Goal: Check status: Check status

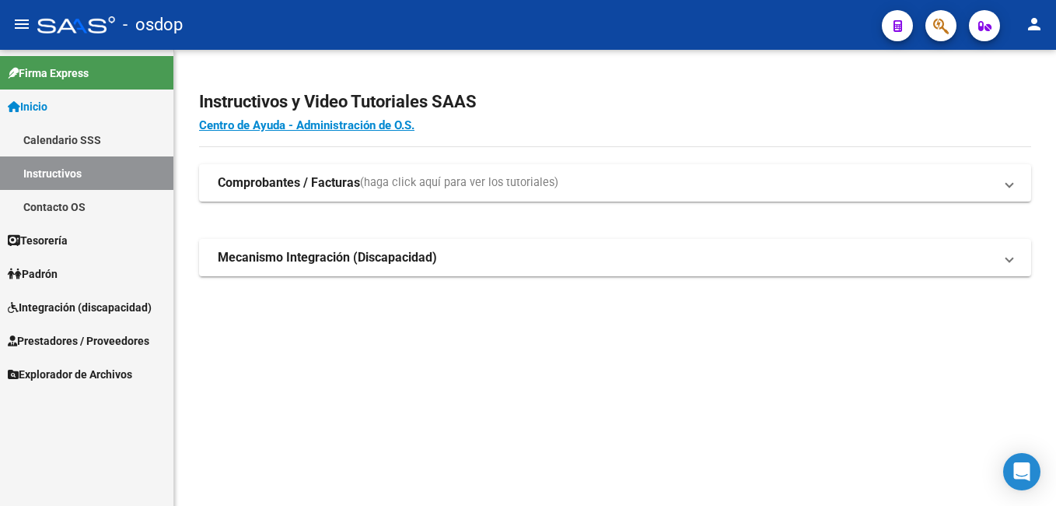
click at [103, 339] on span "Prestadores / Proveedores" at bounding box center [79, 340] width 142 height 17
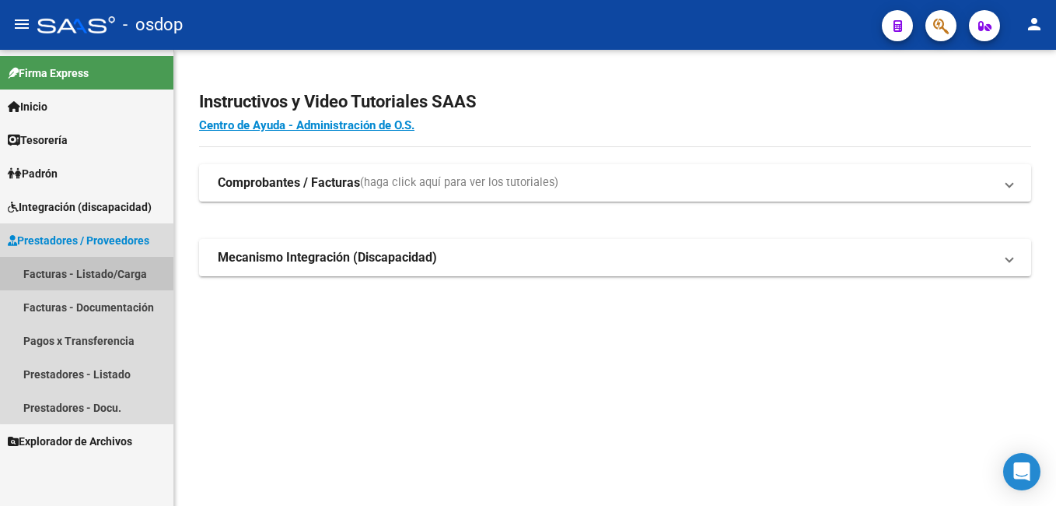
click at [119, 273] on link "Facturas - Listado/Carga" at bounding box center [86, 273] width 173 height 33
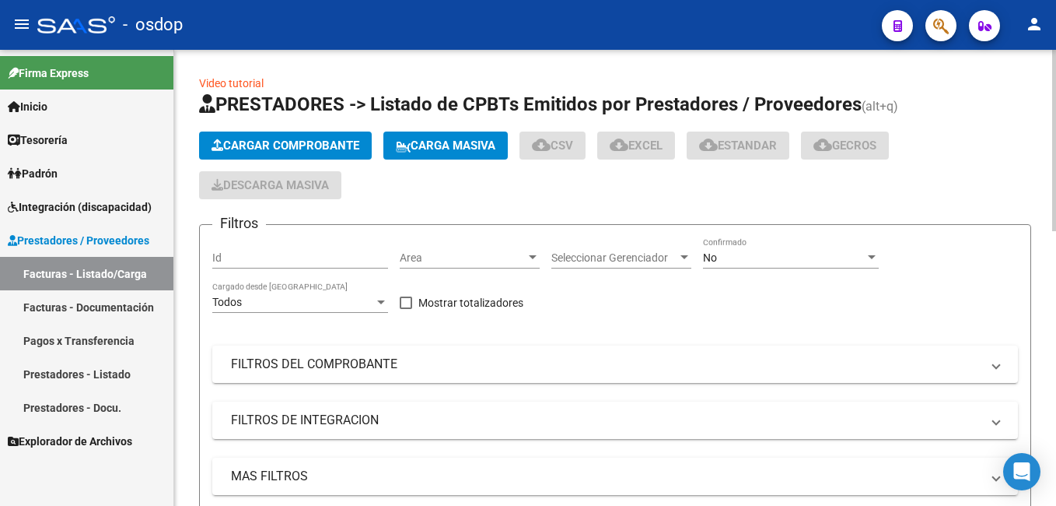
click at [278, 249] on div "Id" at bounding box center [300, 252] width 176 height 31
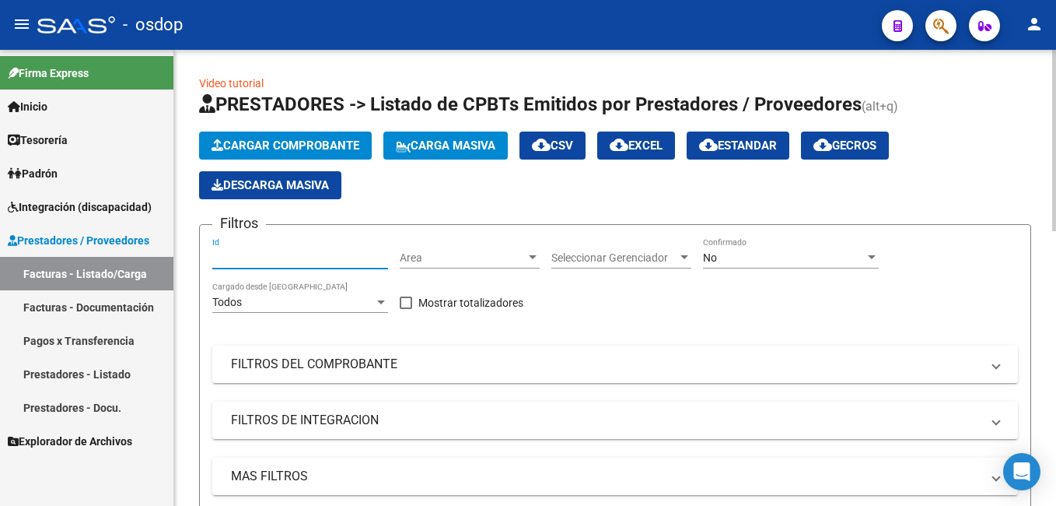
paste input "242463"
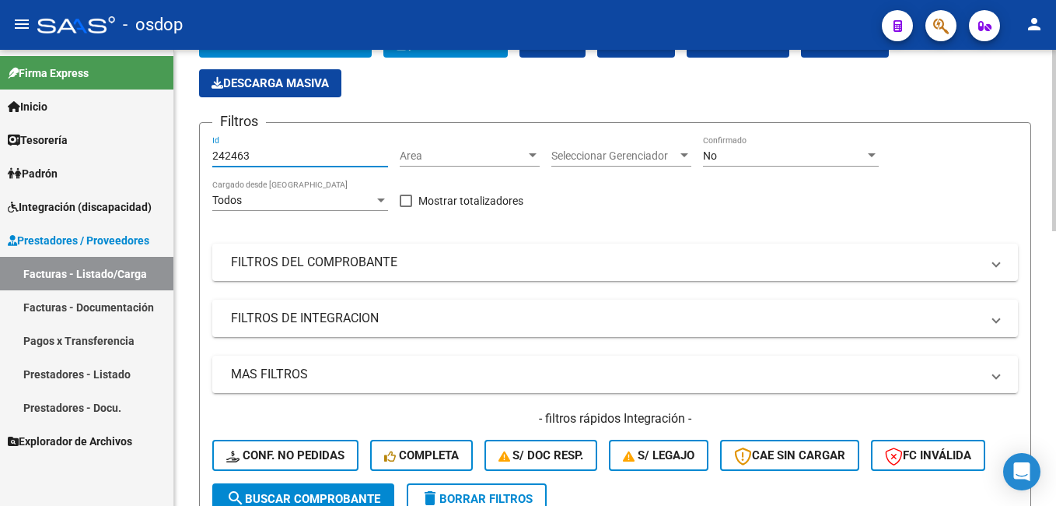
scroll to position [156, 0]
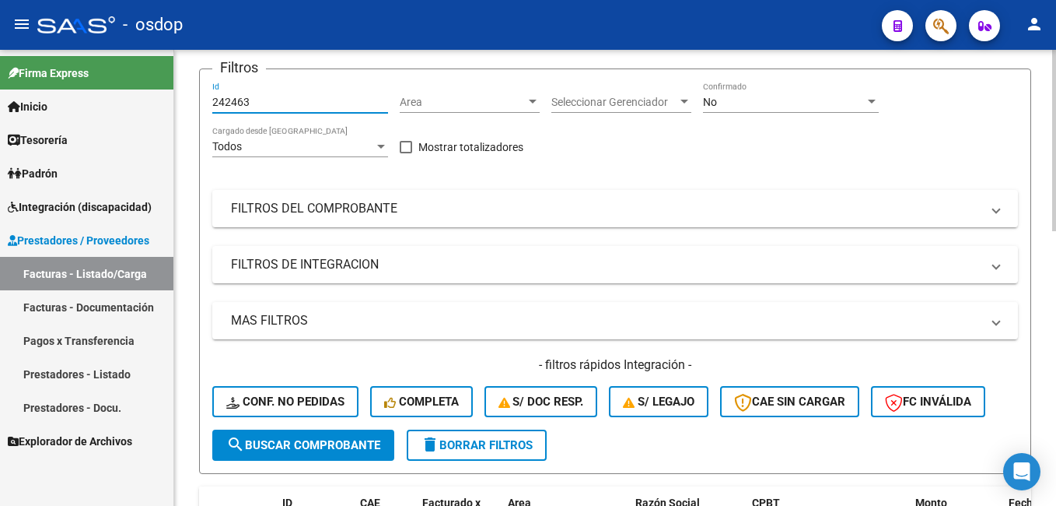
type input "242463"
click at [306, 448] on span "search Buscar Comprobante" at bounding box center [303, 445] width 154 height 14
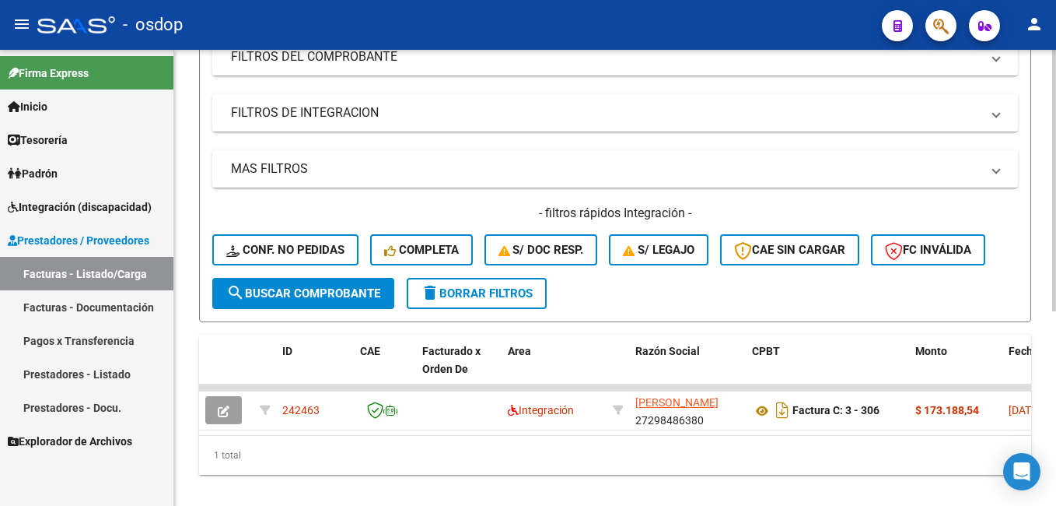
scroll to position [338, 0]
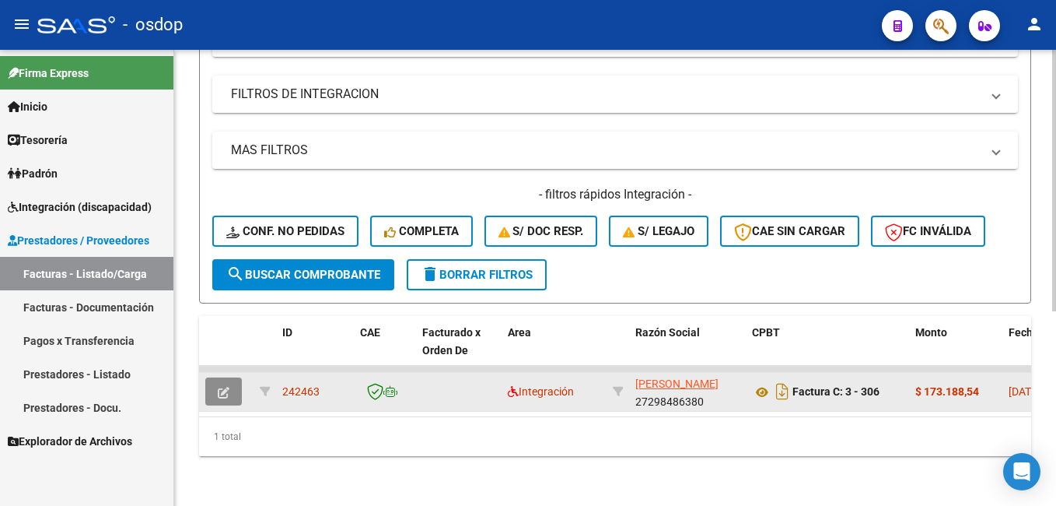
click at [226, 387] on icon "button" at bounding box center [224, 393] width 12 height 12
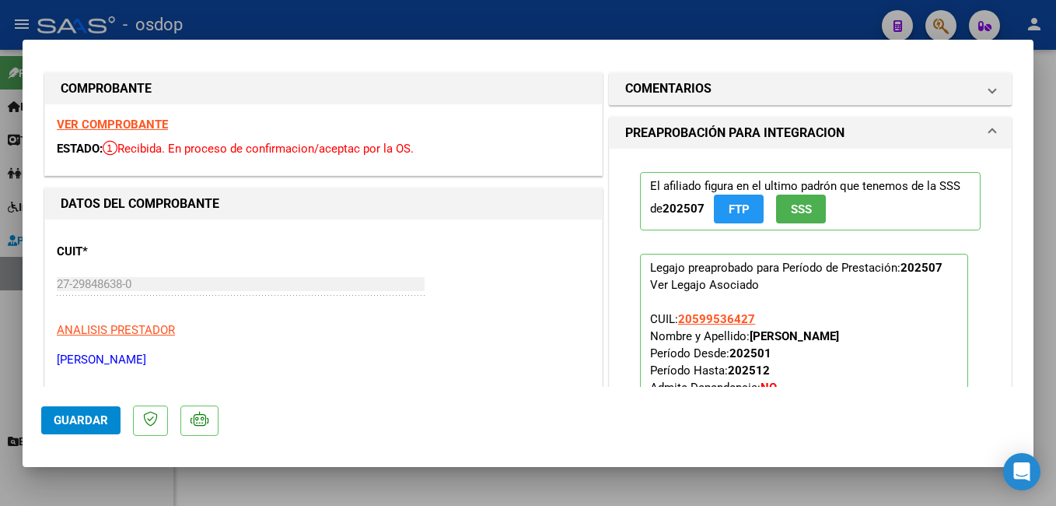
scroll to position [0, 0]
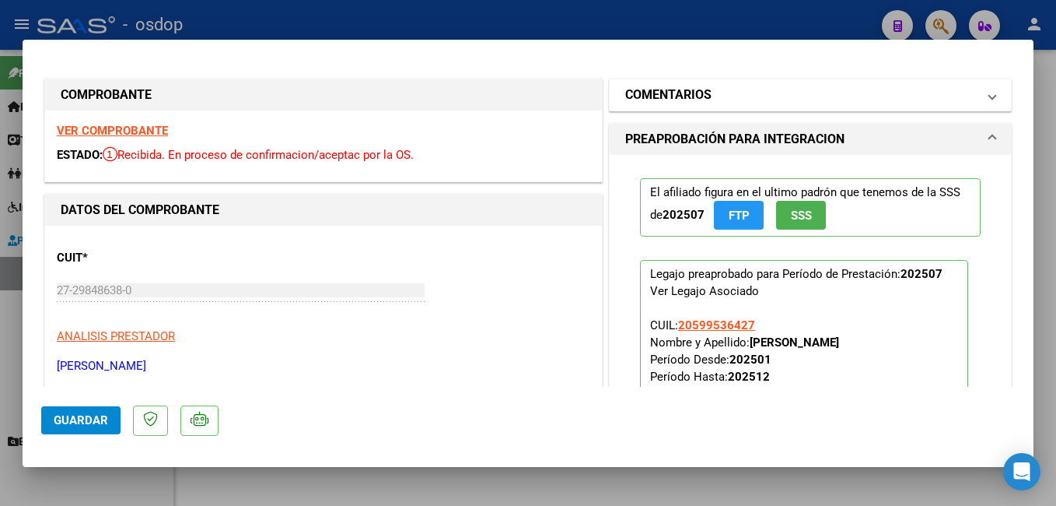
click at [989, 95] on span at bounding box center [992, 95] width 6 height 19
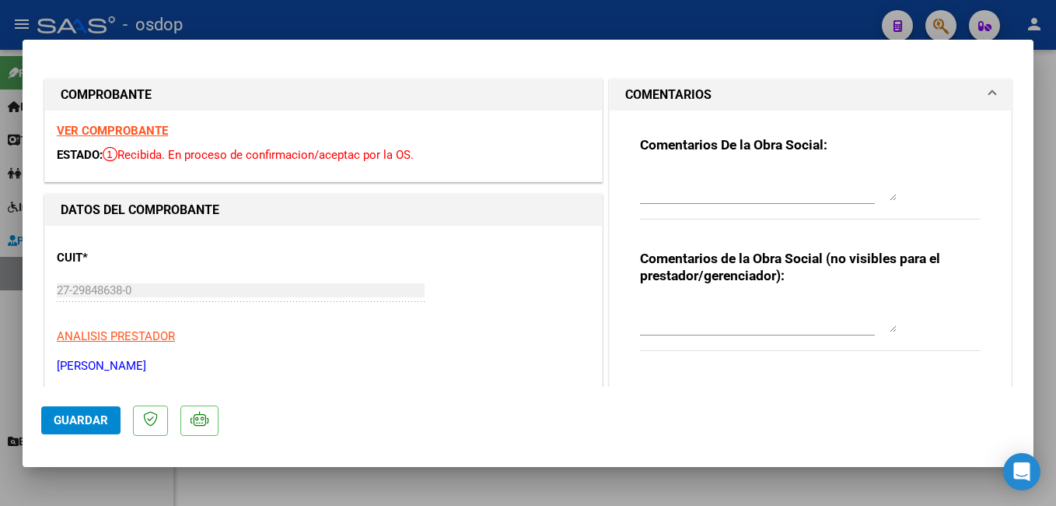
click at [985, 95] on mat-expansion-panel-header "COMENTARIOS" at bounding box center [810, 94] width 401 height 31
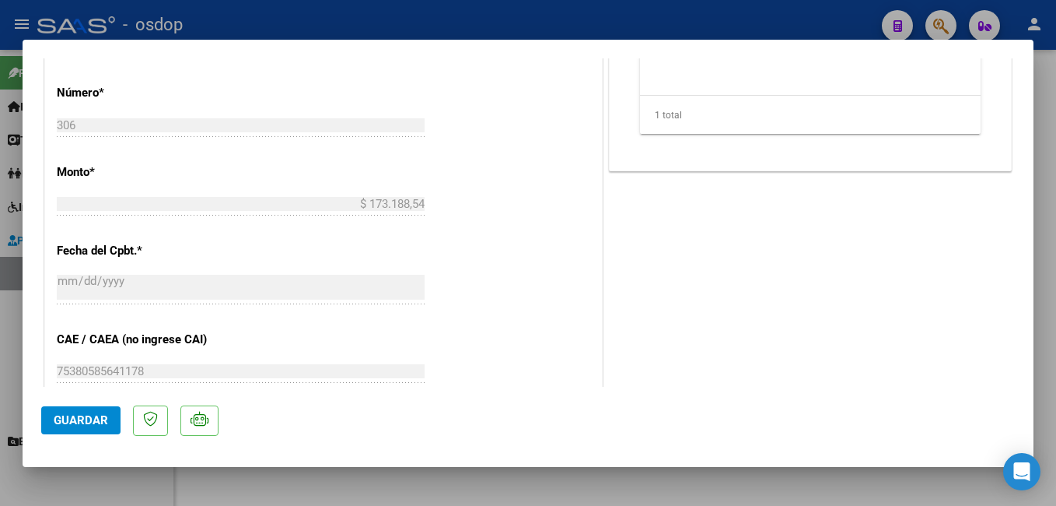
scroll to position [700, 0]
drag, startPoint x: 82, startPoint y: 423, endPoint x: 282, endPoint y: 322, distance: 223.3
click at [82, 422] on span "Guardar" at bounding box center [81, 420] width 54 height 14
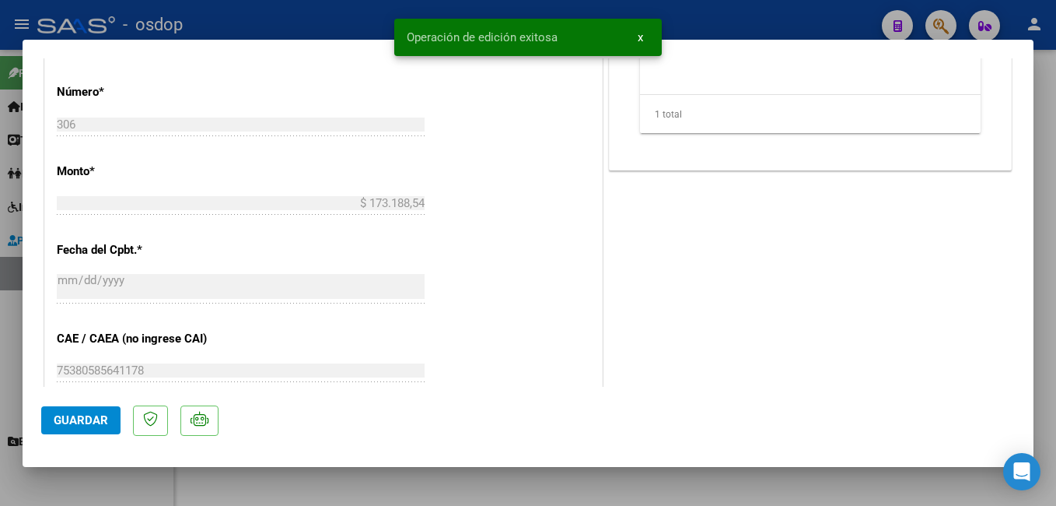
click at [748, 25] on div at bounding box center [528, 253] width 1056 height 506
type input "$ 0,00"
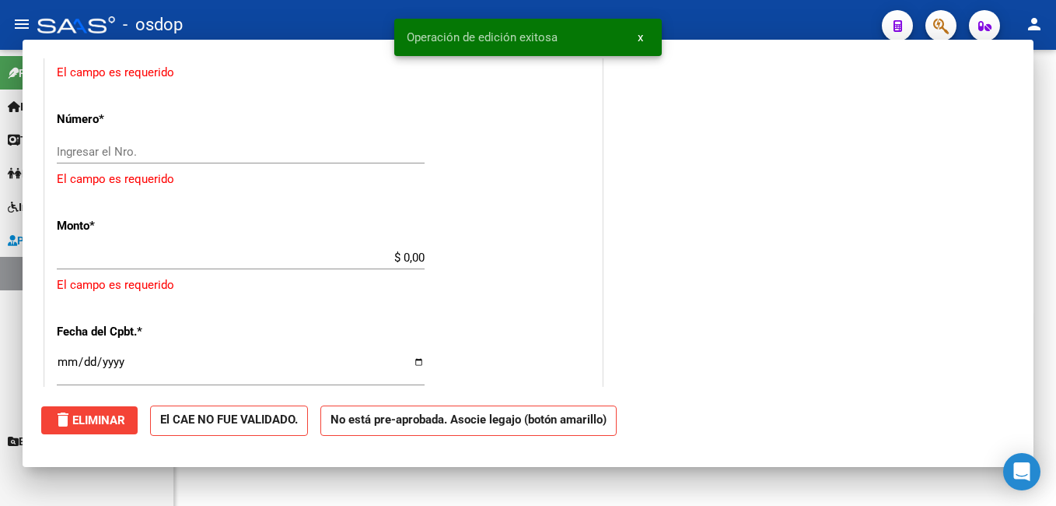
scroll to position [338, 0]
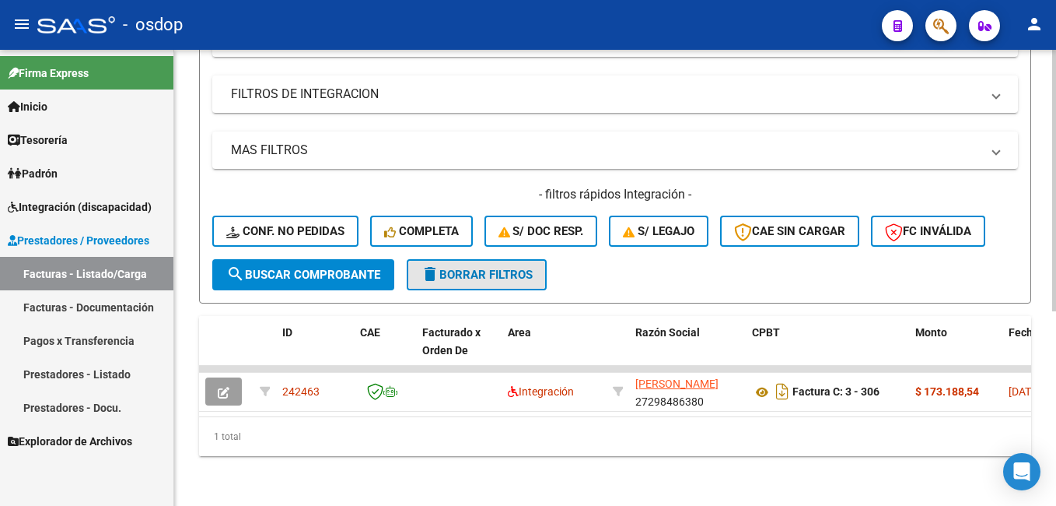
click at [496, 259] on button "delete Borrar Filtros" at bounding box center [477, 274] width 140 height 31
